Goal: Transaction & Acquisition: Purchase product/service

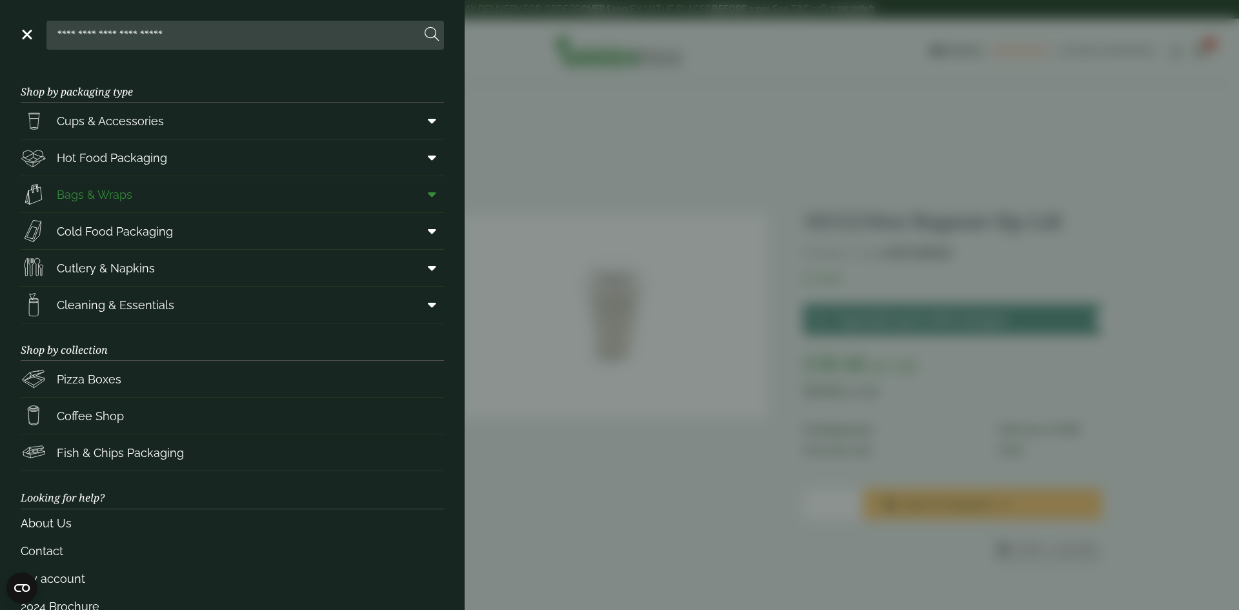
click at [159, 195] on link "Bags & Wraps" at bounding box center [232, 194] width 423 height 36
click at [425, 201] on span at bounding box center [429, 194] width 29 height 25
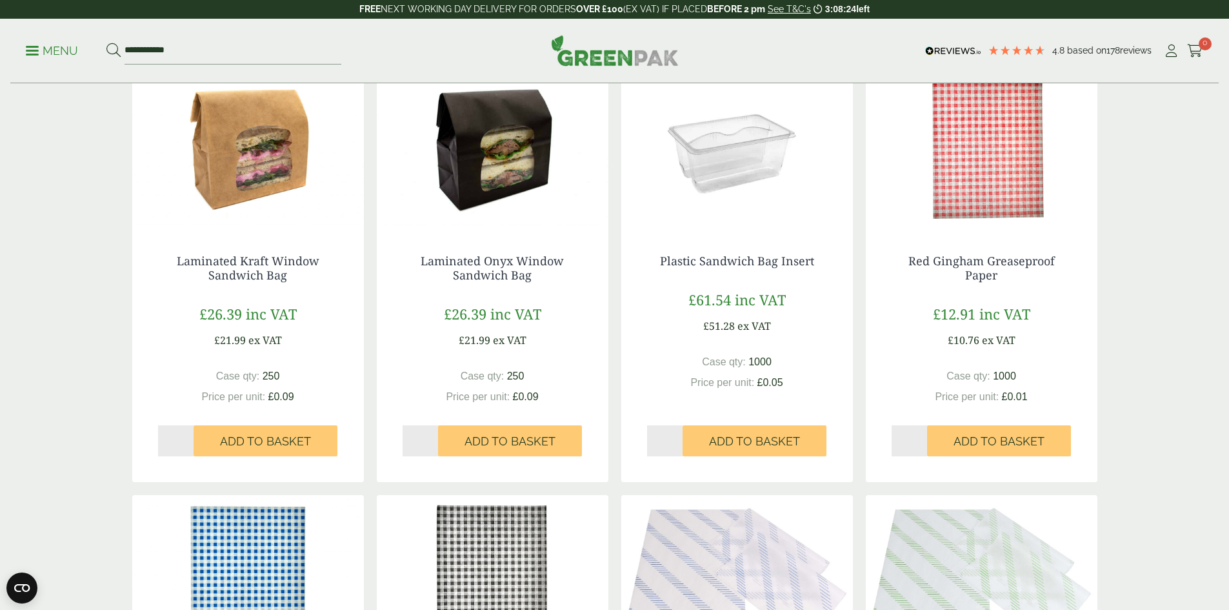
scroll to position [258, 0]
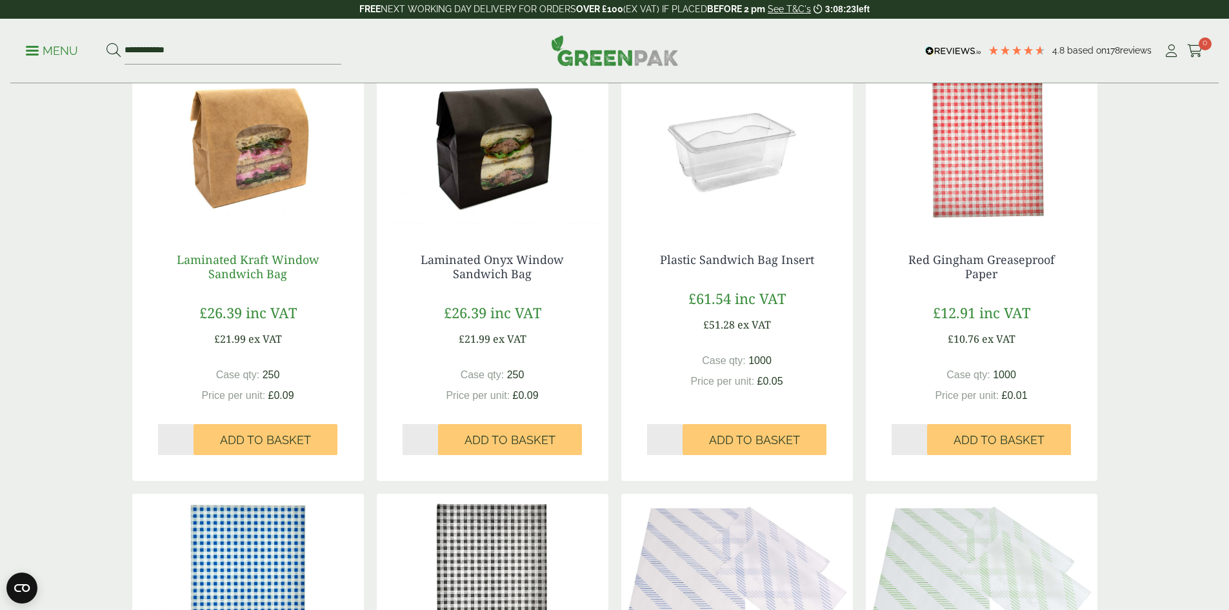
click at [256, 270] on link "Laminated Kraft Window Sandwich Bag" at bounding box center [248, 267] width 143 height 30
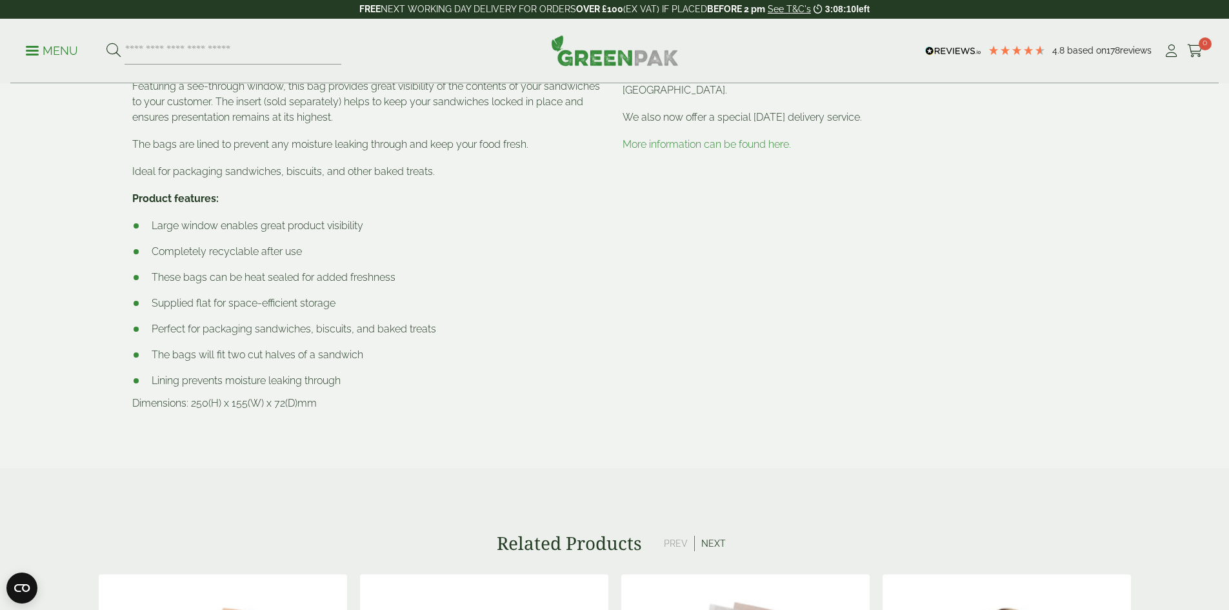
scroll to position [645, 0]
drag, startPoint x: 190, startPoint y: 402, endPoint x: 337, endPoint y: 411, distance: 147.4
click at [337, 411] on div "Description Plastic inserts sold separately Our laminated kraft bags are not on…" at bounding box center [370, 204] width 490 height 454
copy p "250(H) x 155(W) x 72(D)mm"
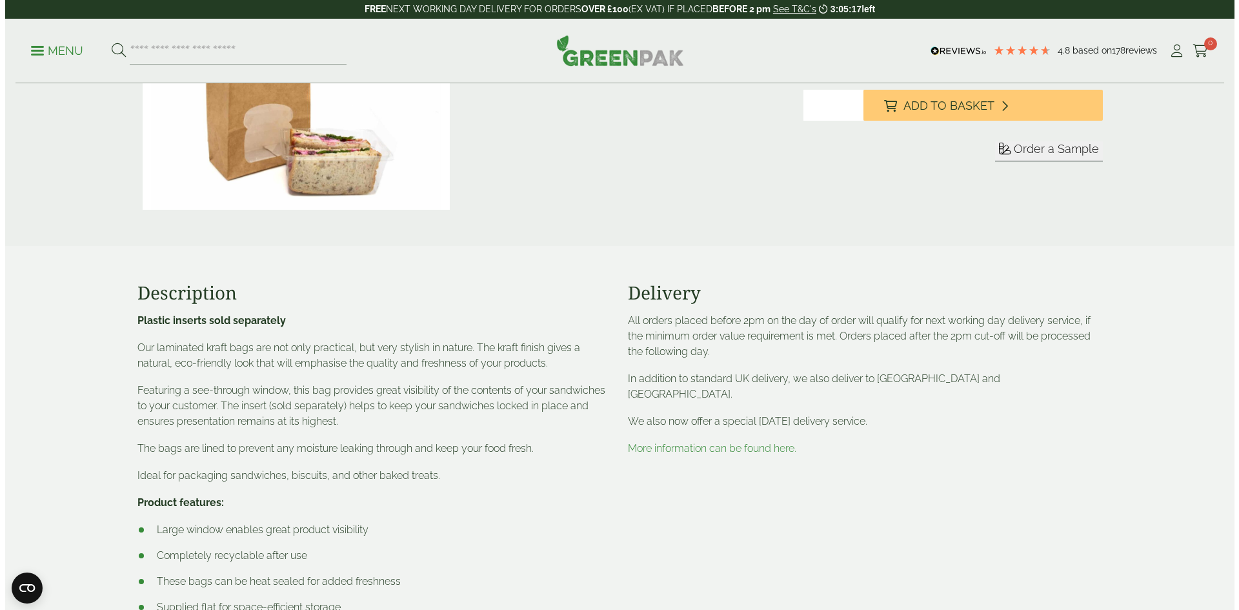
scroll to position [258, 0]
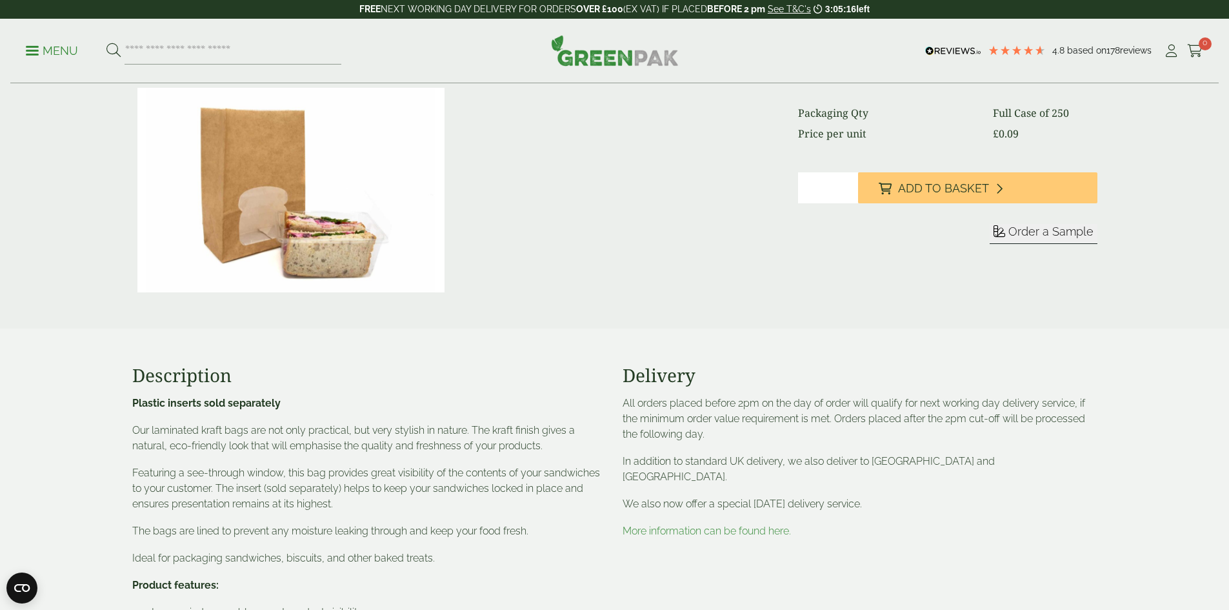
click at [57, 51] on p "Menu" at bounding box center [52, 50] width 52 height 15
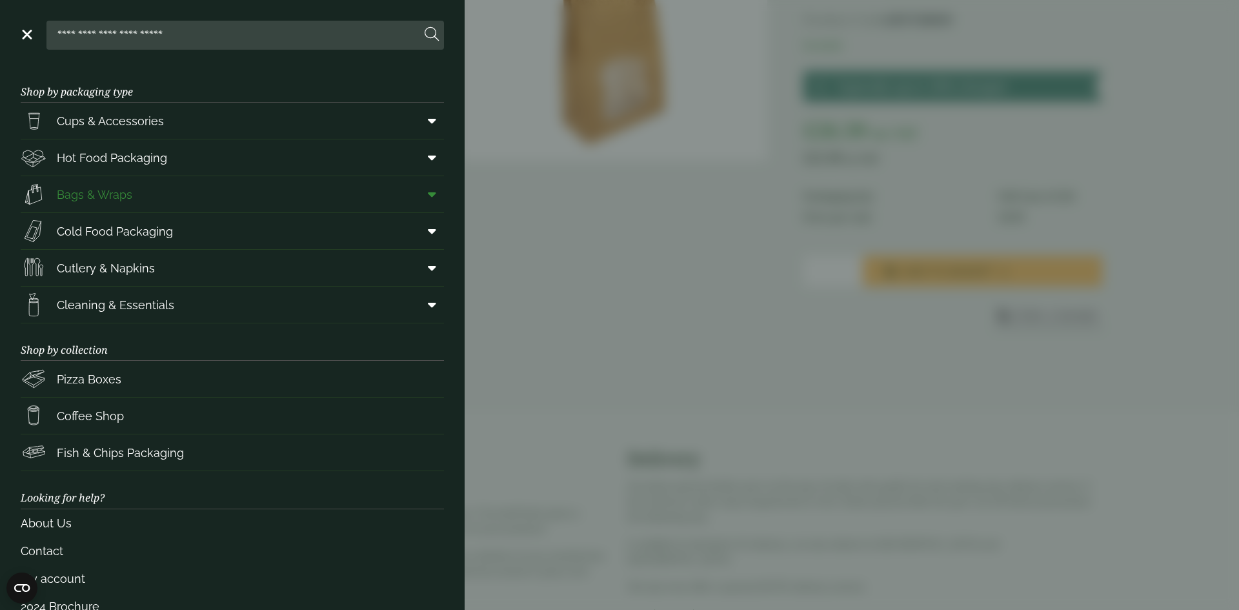
click at [427, 188] on span at bounding box center [429, 194] width 29 height 25
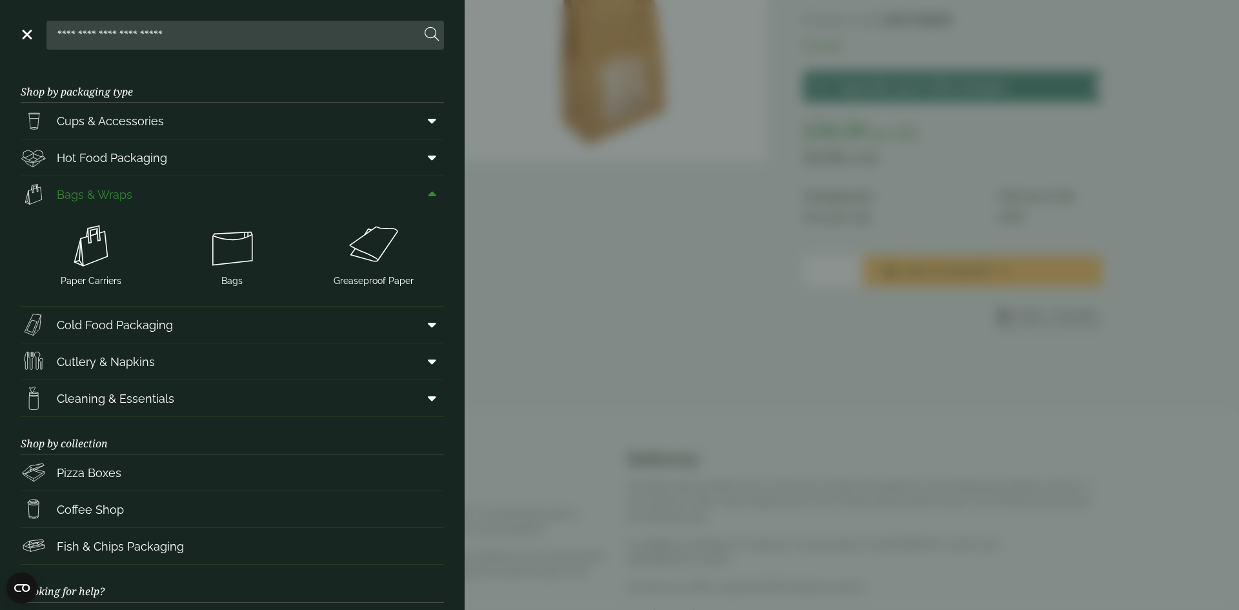
click at [97, 197] on span "Bags & Wraps" at bounding box center [94, 194] width 75 height 17
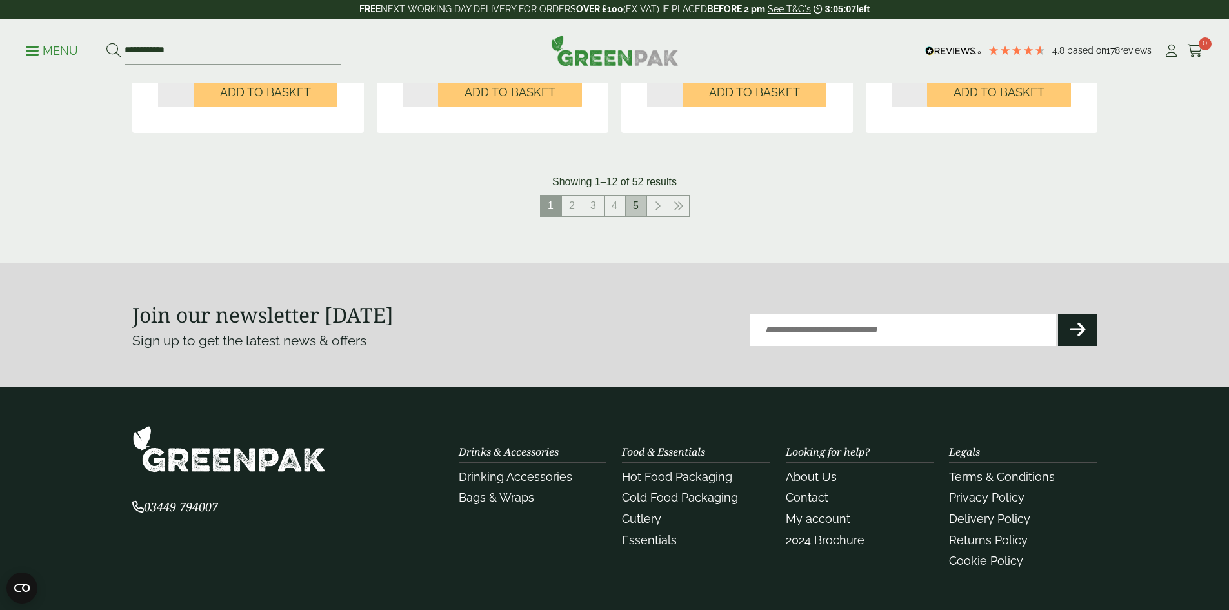
scroll to position [1390, 0]
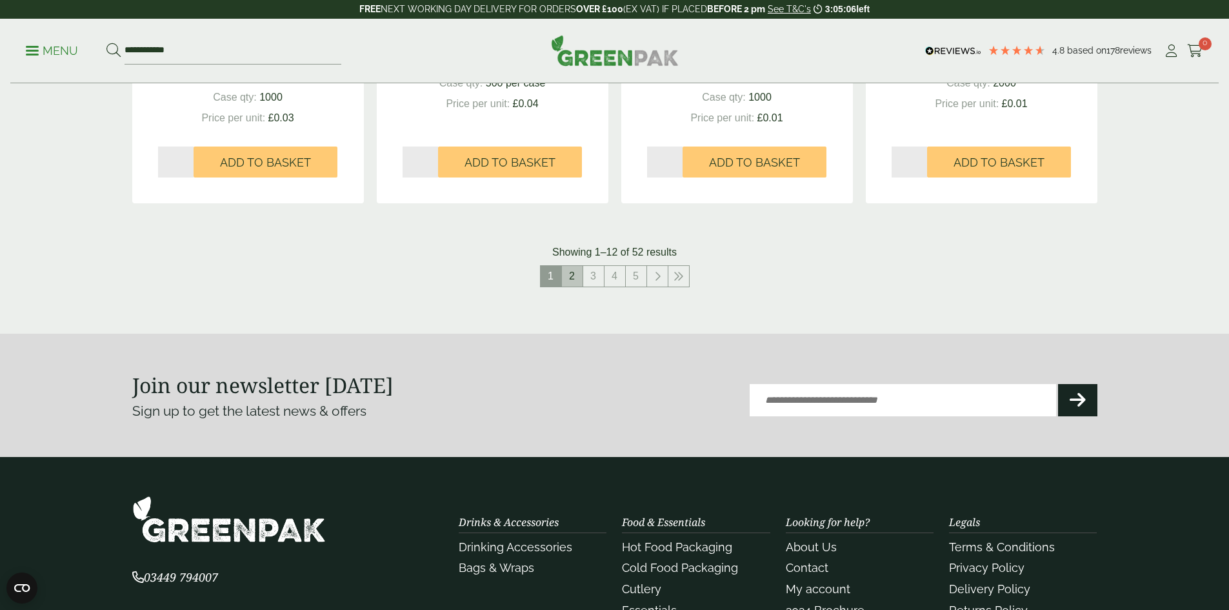
click at [575, 284] on link "2" at bounding box center [572, 276] width 21 height 21
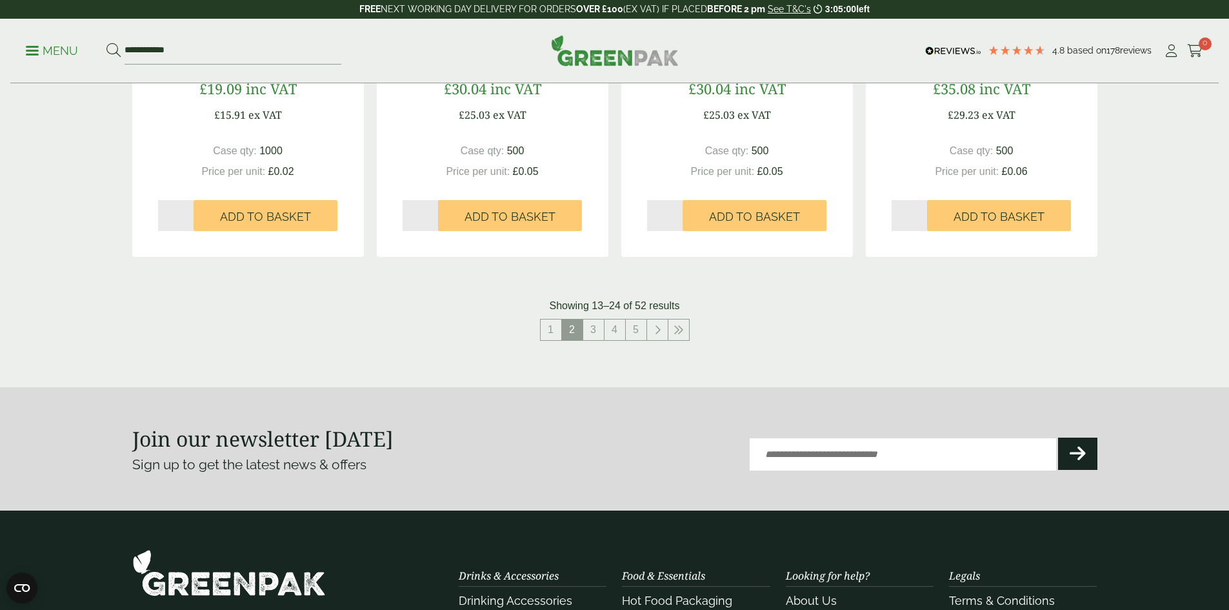
scroll to position [1311, 0]
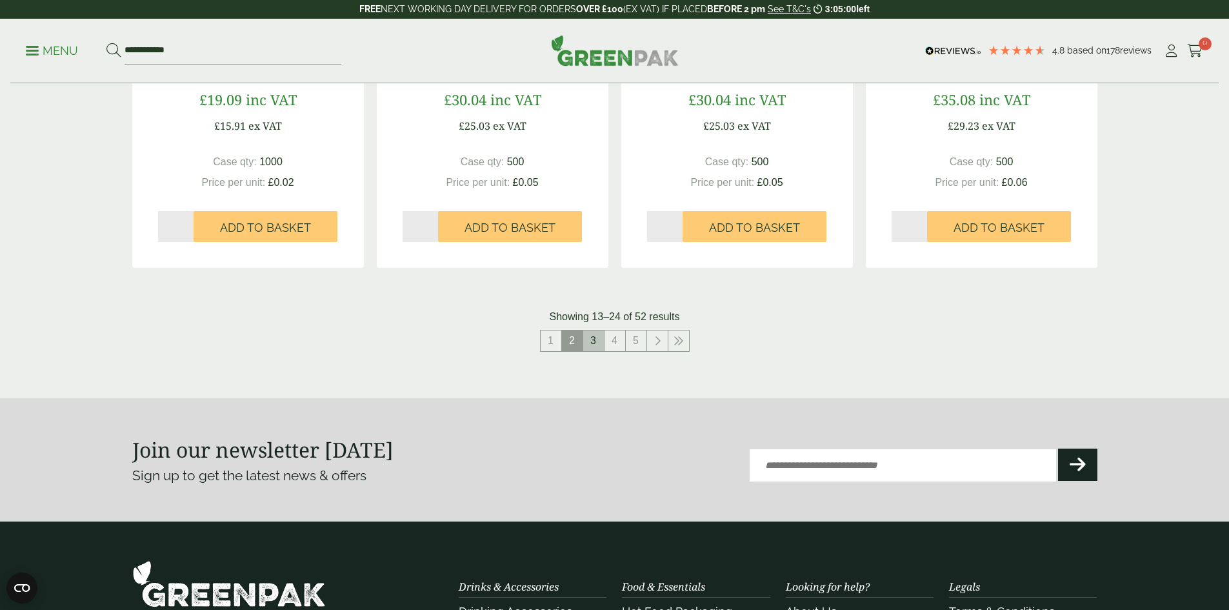
click at [586, 342] on link "3" at bounding box center [593, 340] width 21 height 21
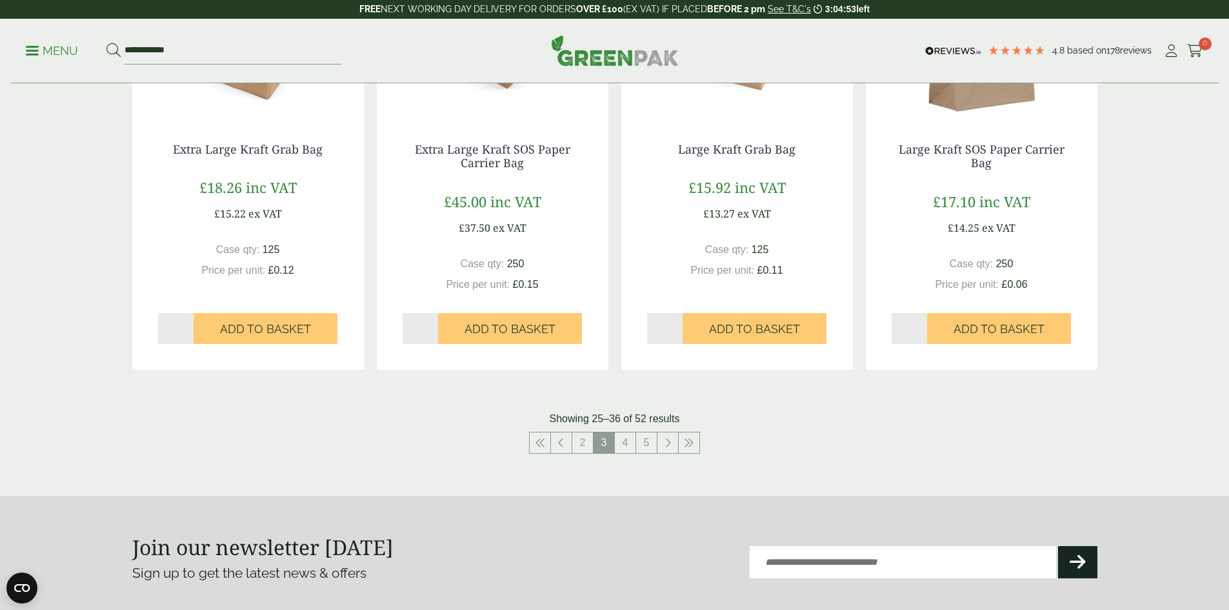
scroll to position [1290, 0]
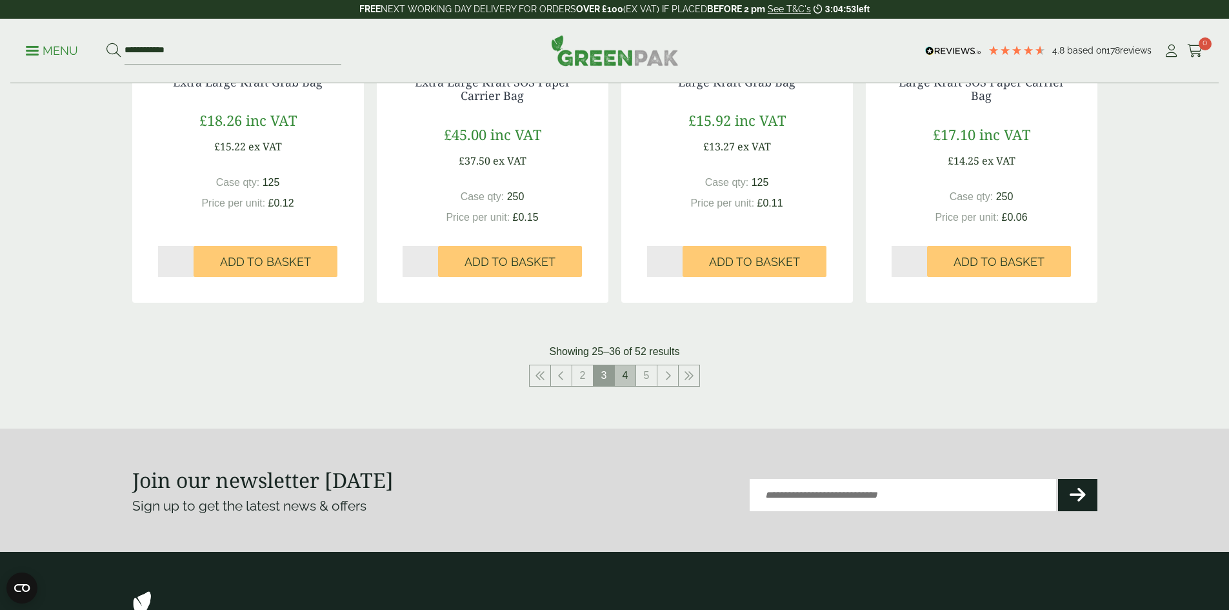
click at [633, 383] on link "4" at bounding box center [625, 375] width 21 height 21
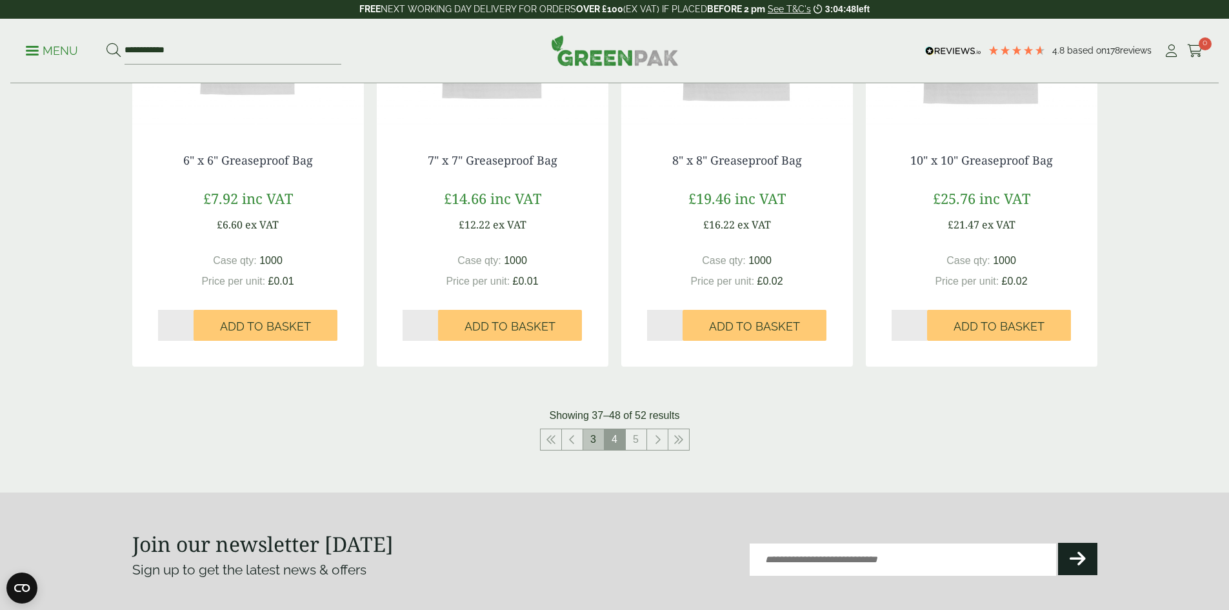
scroll to position [1226, 0]
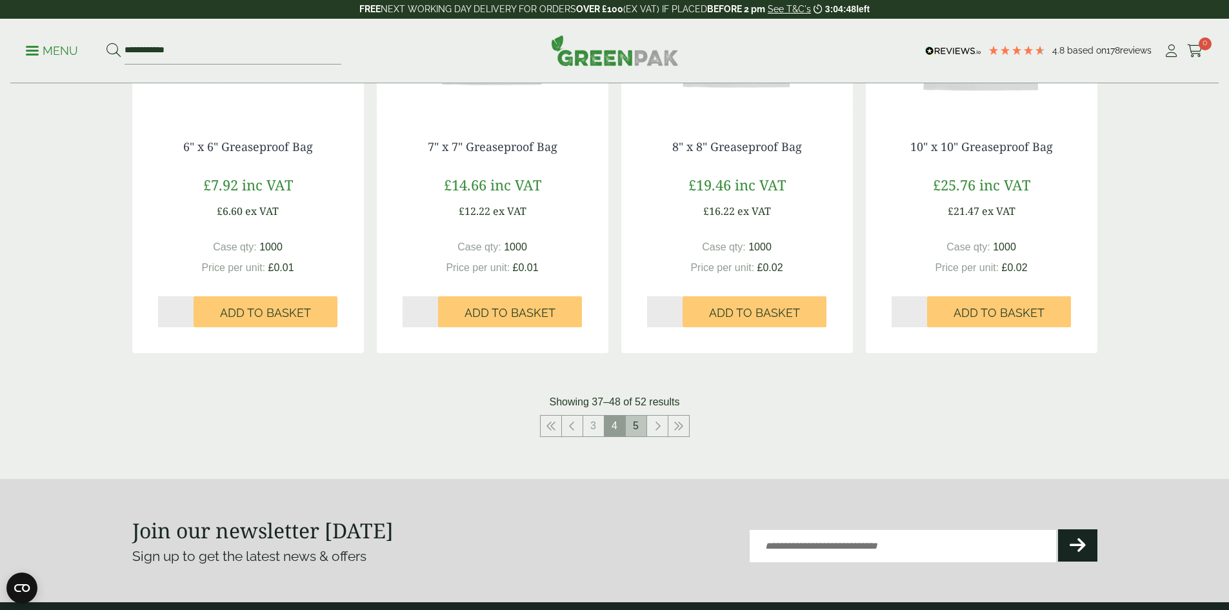
click at [635, 423] on link "5" at bounding box center [636, 425] width 21 height 21
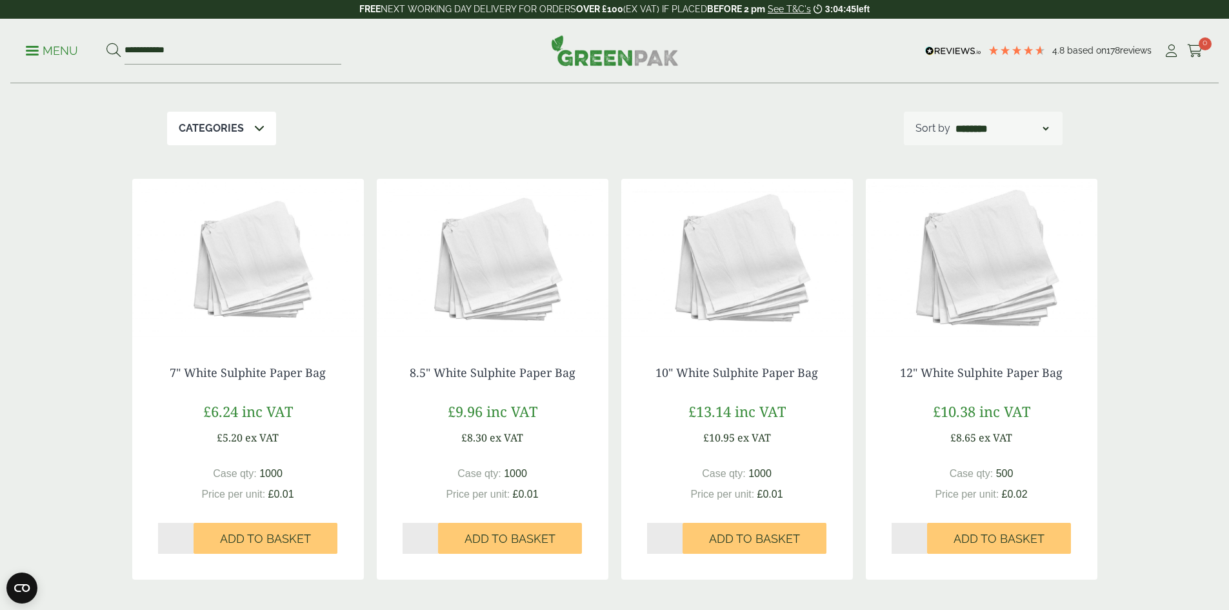
scroll to position [452, 0]
